Goal: Transaction & Acquisition: Purchase product/service

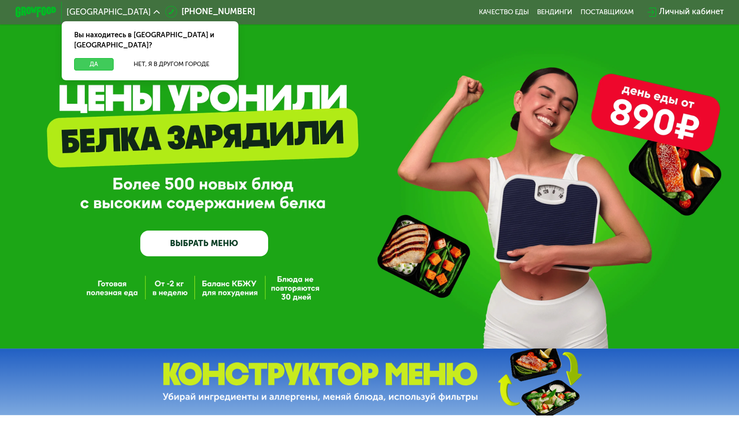
click at [103, 58] on button "Да" at bounding box center [93, 64] width 39 height 12
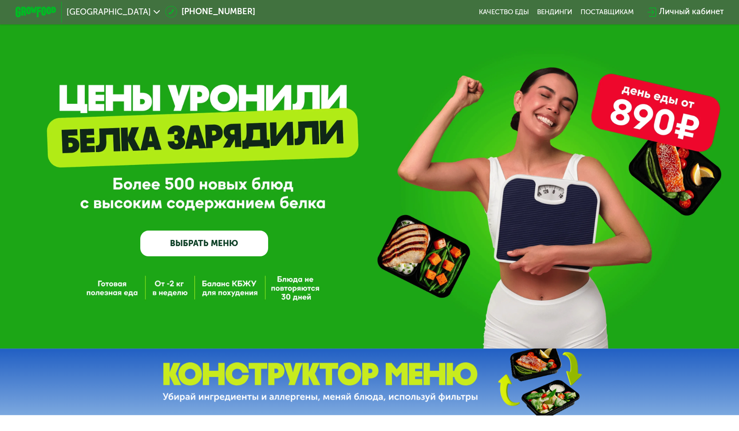
click at [221, 239] on link "ВЫБРАТЬ МЕНЮ" at bounding box center [204, 244] width 128 height 26
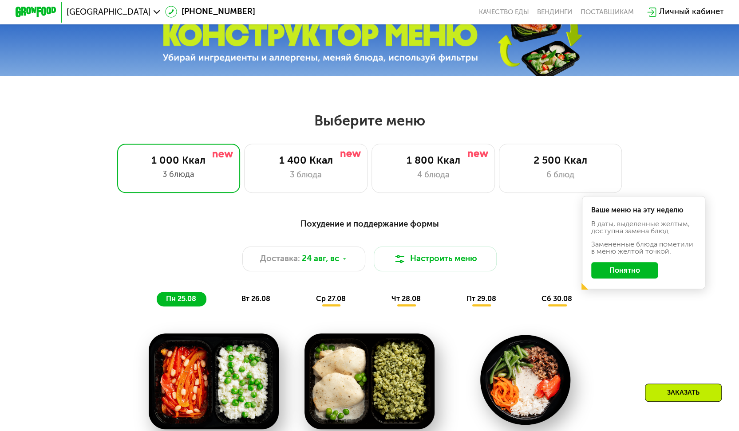
scroll to position [430, 0]
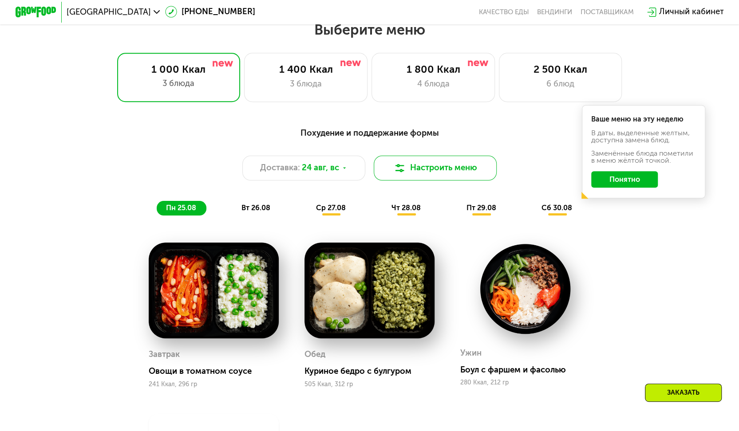
click at [470, 173] on button "Настроить меню" at bounding box center [435, 168] width 123 height 25
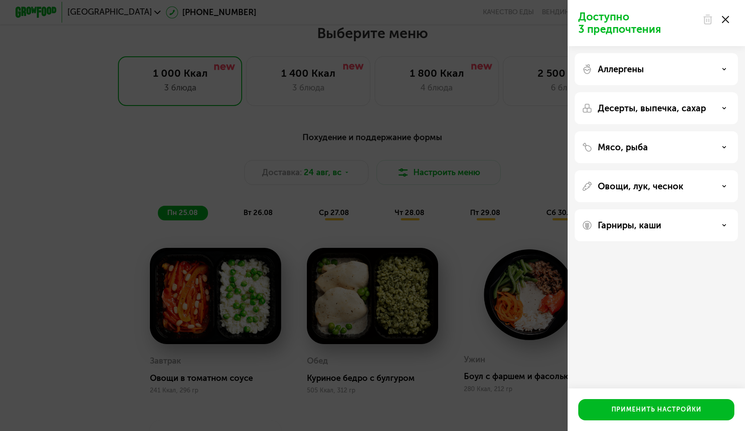
click at [613, 73] on p "Аллергены" at bounding box center [621, 69] width 46 height 11
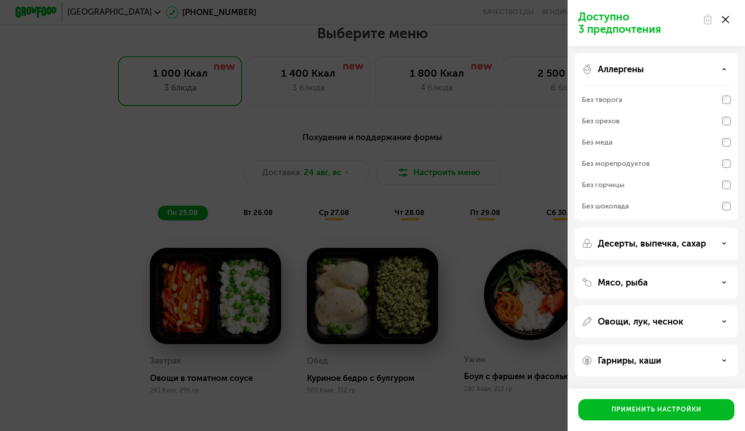
click at [613, 73] on p "Аллергены" at bounding box center [621, 69] width 46 height 11
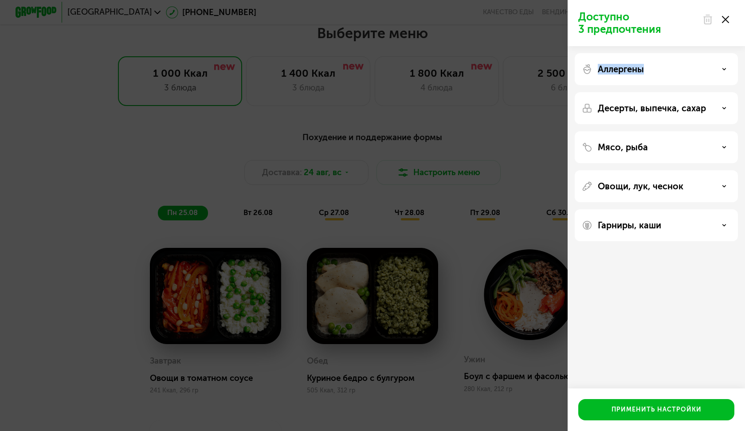
click at [613, 73] on p "Аллергены" at bounding box center [621, 69] width 46 height 11
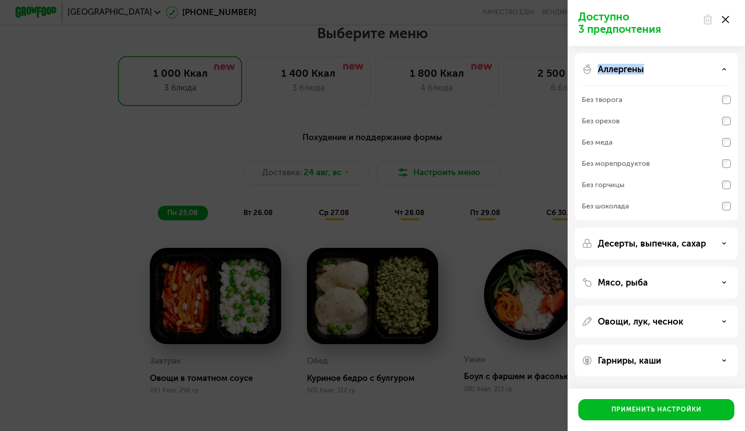
click at [613, 73] on p "Аллергены" at bounding box center [621, 69] width 46 height 11
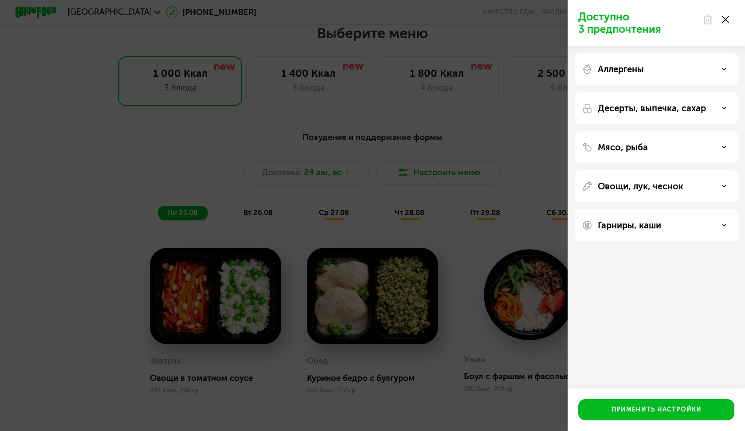
click at [729, 20] on div at bounding box center [715, 20] width 37 height 18
click at [727, 20] on icon at bounding box center [725, 19] width 7 height 7
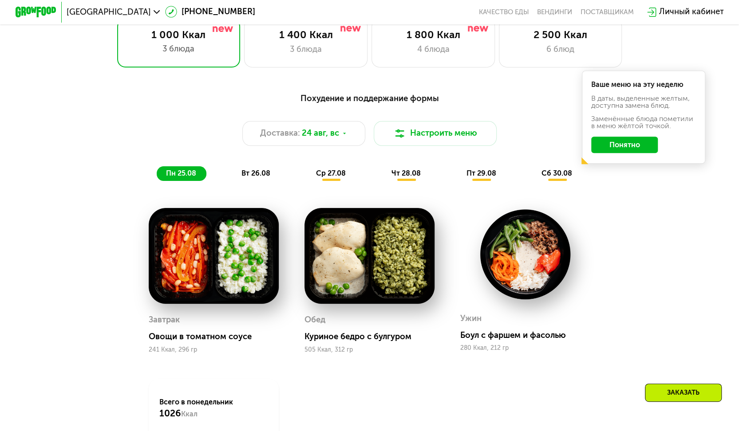
scroll to position [482, 0]
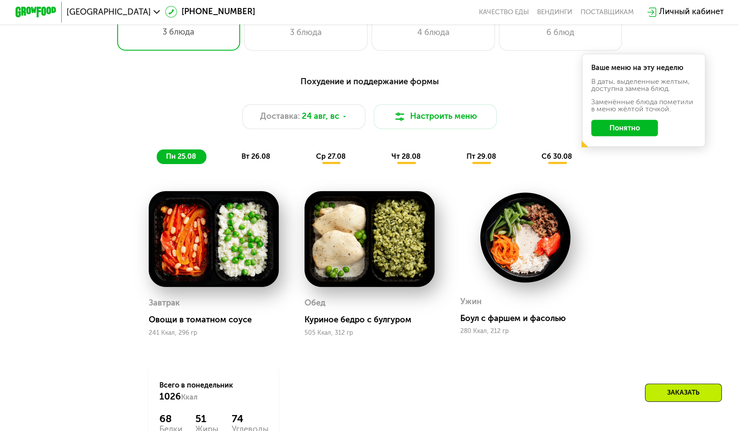
click at [625, 134] on button "Понятно" at bounding box center [624, 128] width 67 height 16
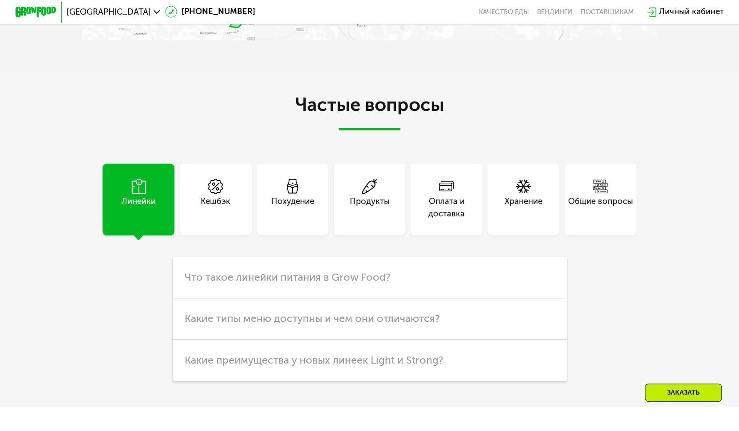
scroll to position [2381, 0]
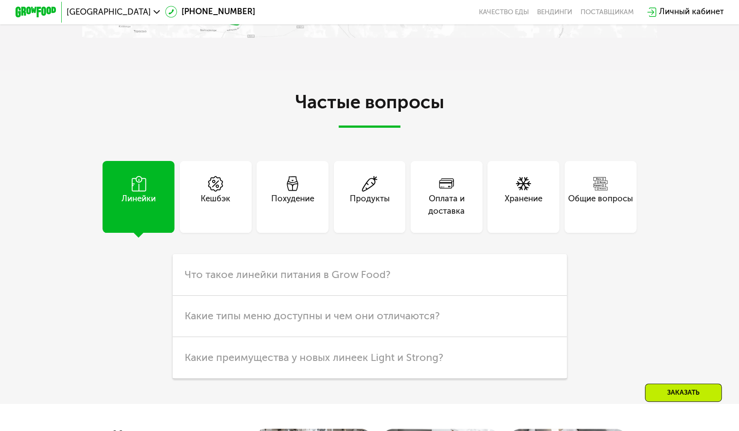
click at [356, 204] on div "Продукты" at bounding box center [370, 197] width 72 height 72
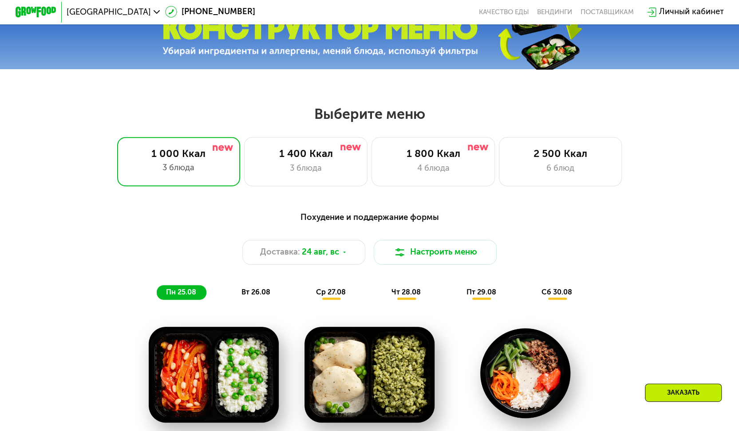
scroll to position [344, 0]
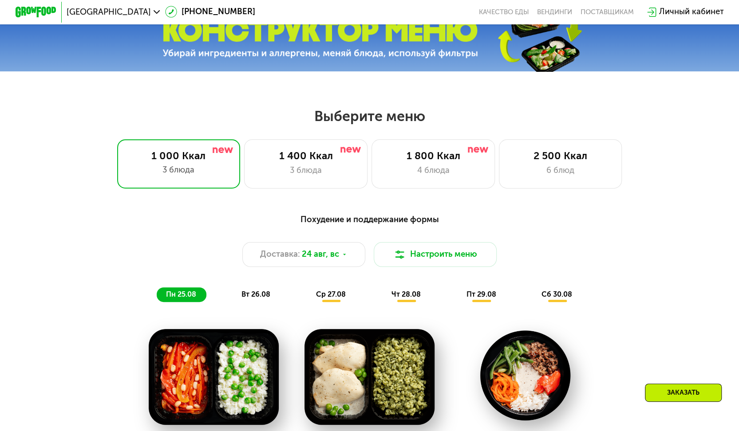
click at [253, 298] on span "вт 26.08" at bounding box center [255, 294] width 29 height 8
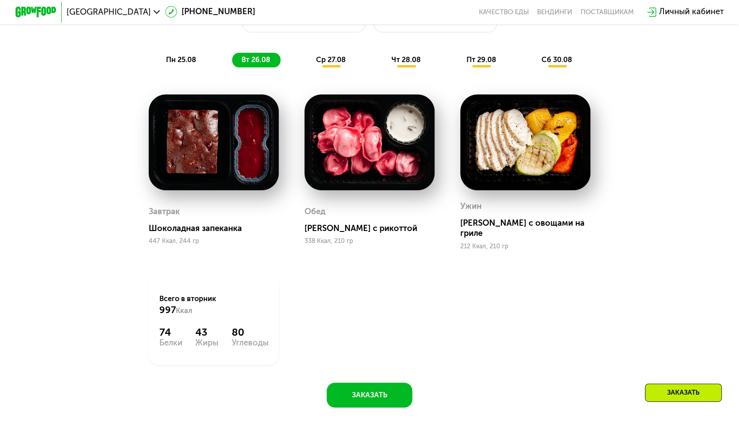
scroll to position [581, 0]
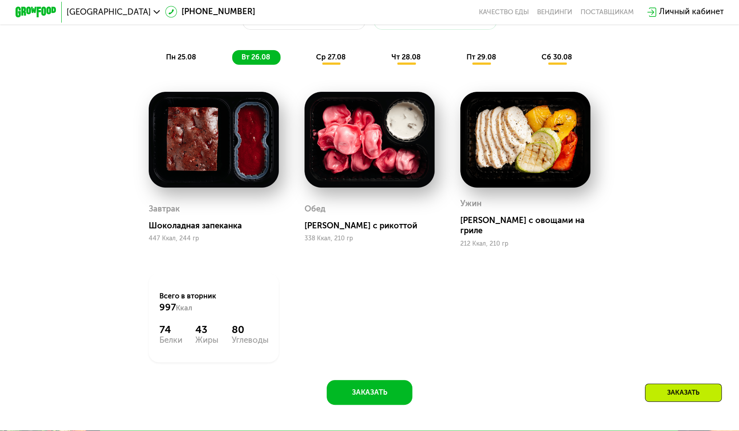
click at [328, 61] on span "ср 27.08" at bounding box center [331, 57] width 30 height 8
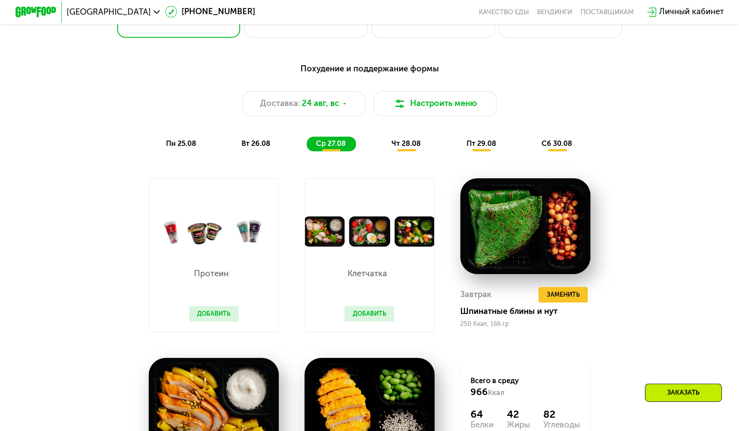
scroll to position [430, 0]
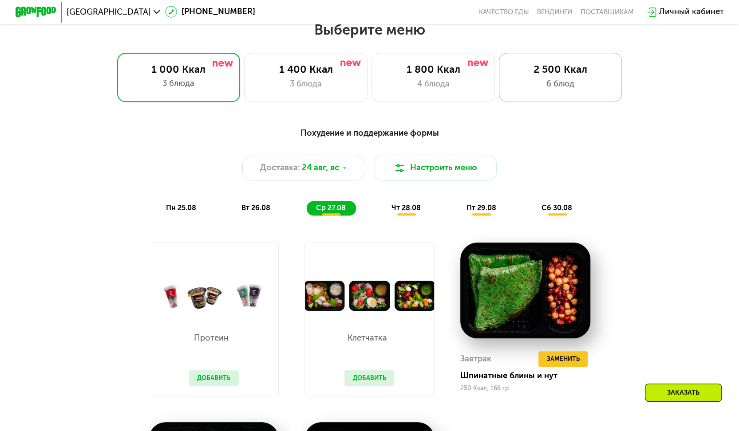
click at [579, 65] on div "2 500 Ккал 6 блюд" at bounding box center [560, 77] width 123 height 49
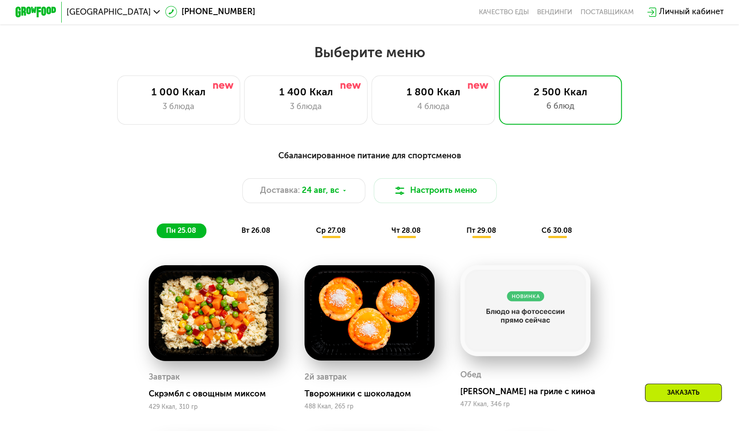
scroll to position [410, 0]
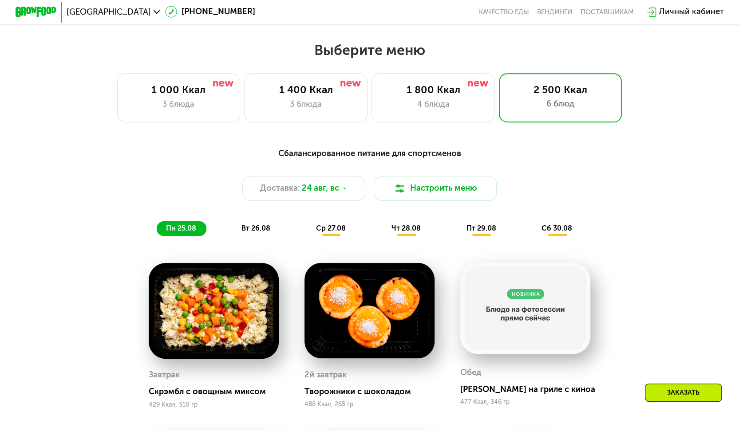
click at [382, 228] on div "ср 27.08" at bounding box center [406, 228] width 49 height 14
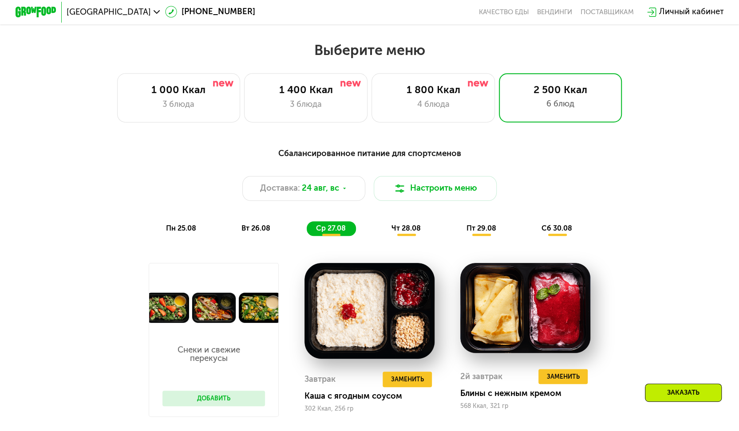
click at [398, 230] on span "чт 28.08" at bounding box center [405, 228] width 29 height 8
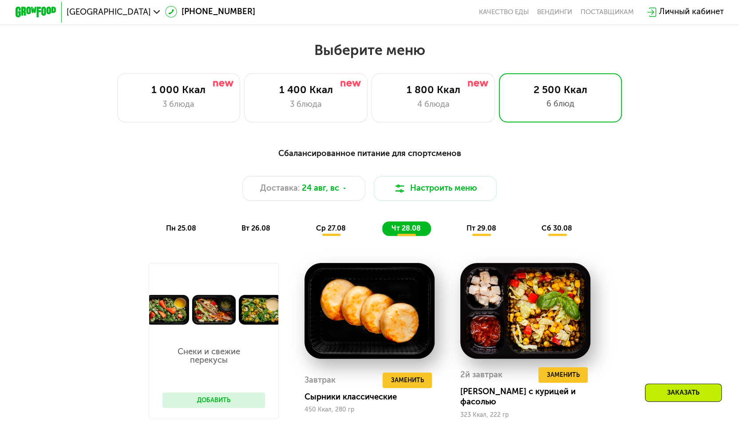
click at [480, 229] on span "пт 29.08" at bounding box center [481, 228] width 30 height 8
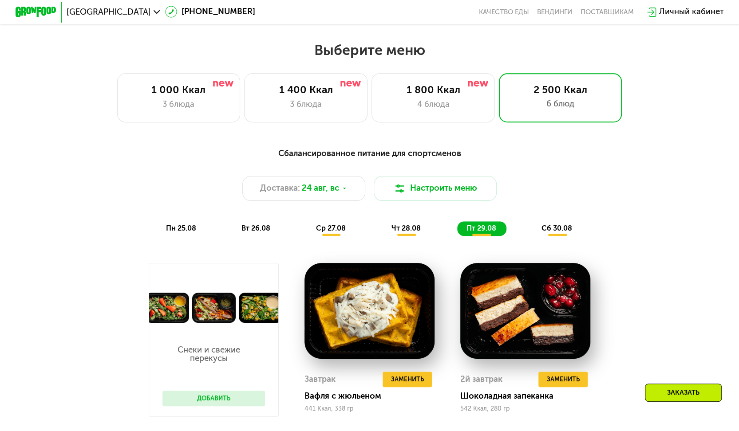
click at [549, 232] on span "сб 30.08" at bounding box center [556, 228] width 31 height 8
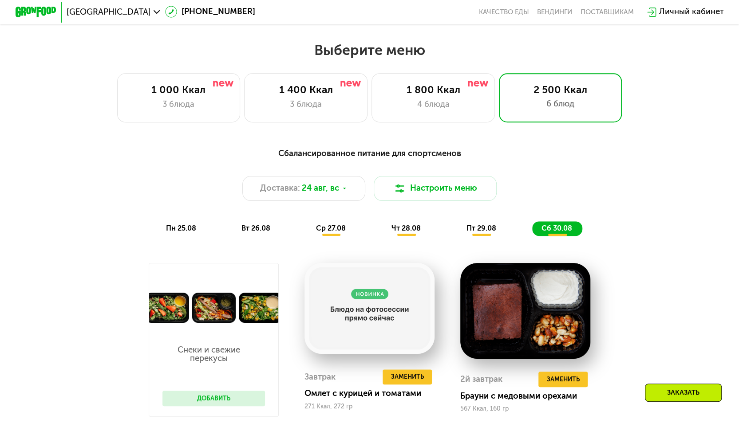
click at [475, 232] on span "пт 29.08" at bounding box center [481, 228] width 30 height 8
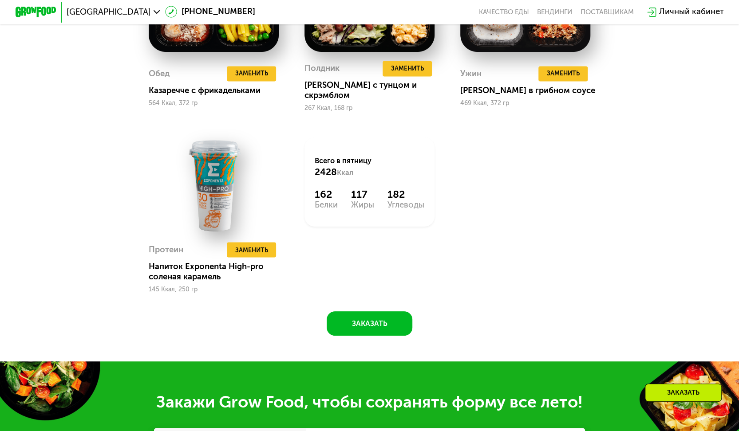
scroll to position [873, 0]
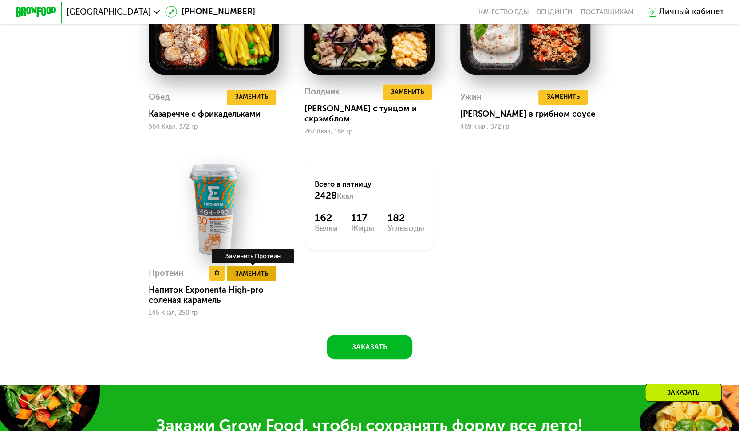
click at [251, 270] on span "Заменить" at bounding box center [251, 273] width 33 height 10
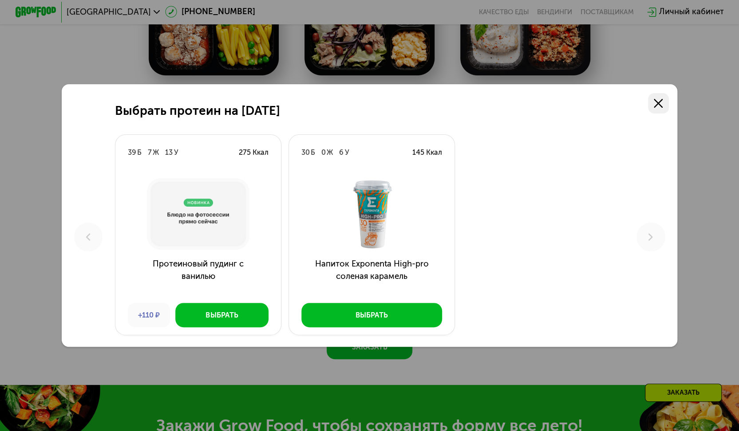
click at [662, 101] on use at bounding box center [657, 103] width 9 height 9
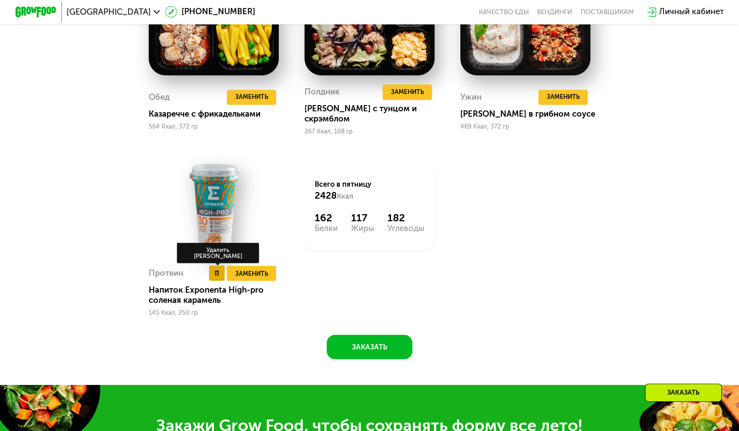
click at [216, 272] on icon at bounding box center [216, 273] width 5 height 5
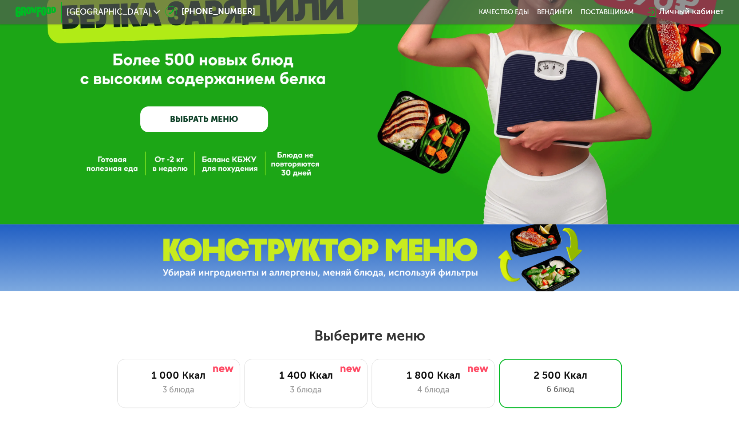
scroll to position [6, 0]
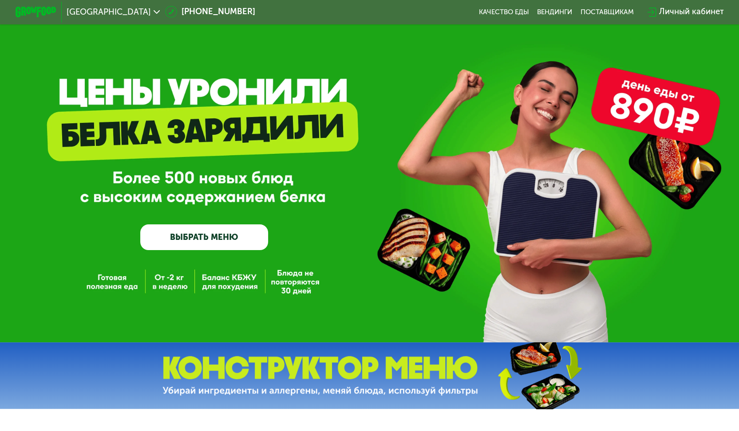
click at [189, 238] on link "ВЫБРАТЬ МЕНЮ" at bounding box center [204, 237] width 128 height 26
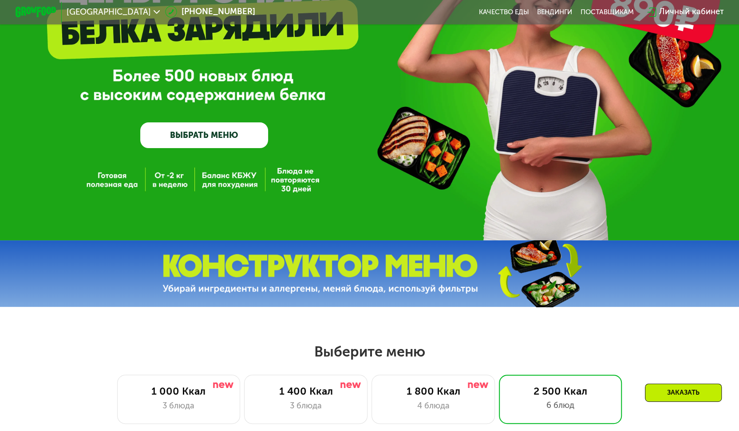
scroll to position [0, 0]
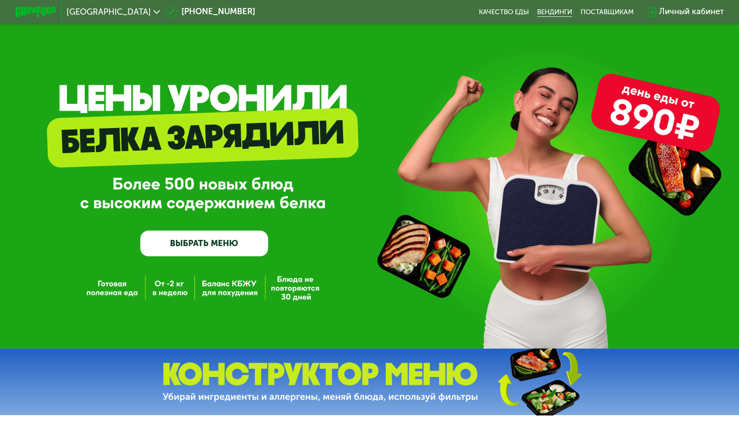
click at [562, 13] on link "Вендинги" at bounding box center [554, 12] width 35 height 8
